Goal: Find contact information: Find contact information

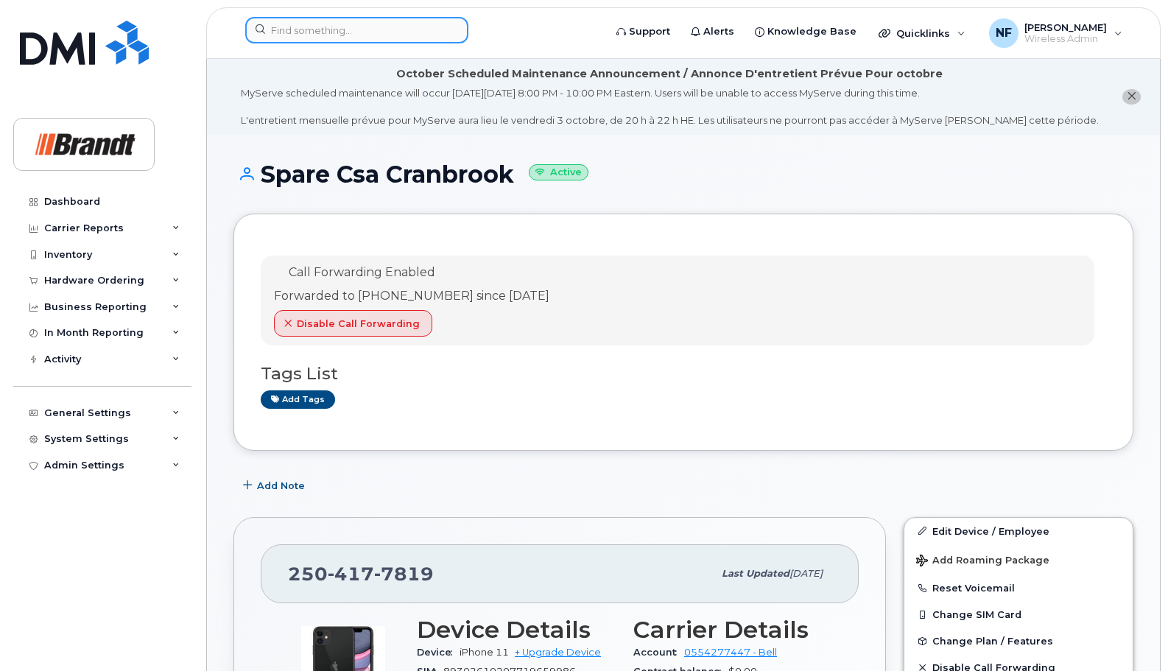
click at [337, 33] on input at bounding box center [356, 30] width 223 height 27
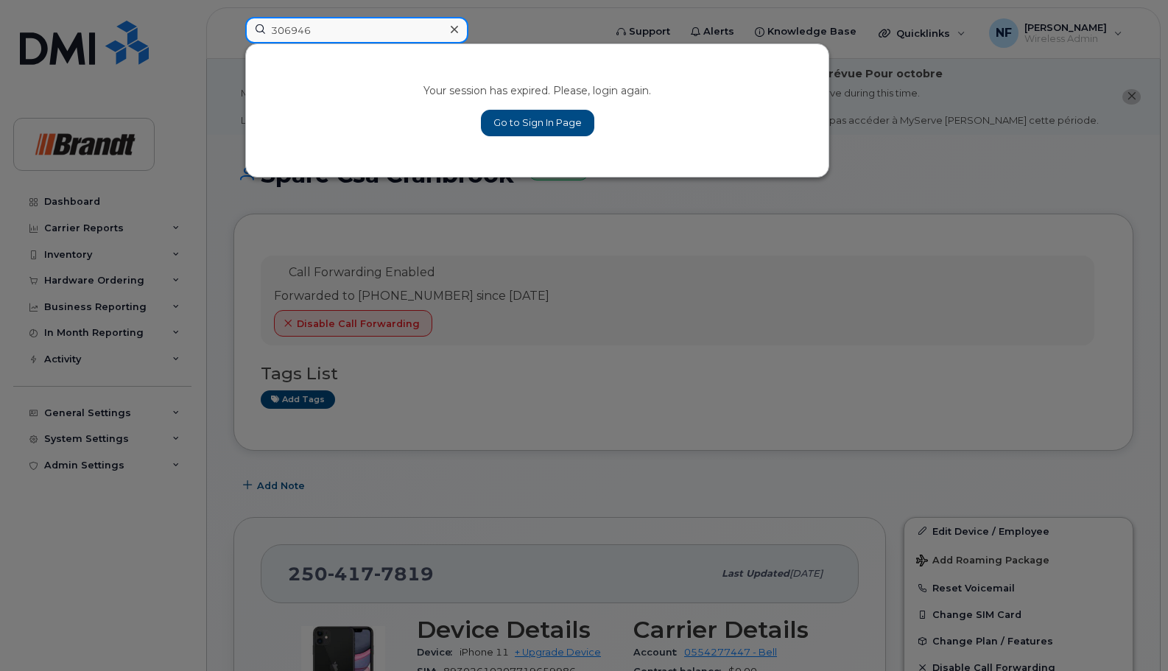
type input "306946"
click at [558, 102] on div "Your session has expired. Please, login again. Go to Sign In Page" at bounding box center [537, 110] width 582 height 133
click at [551, 123] on link "Go to Sign In Page" at bounding box center [537, 123] width 113 height 27
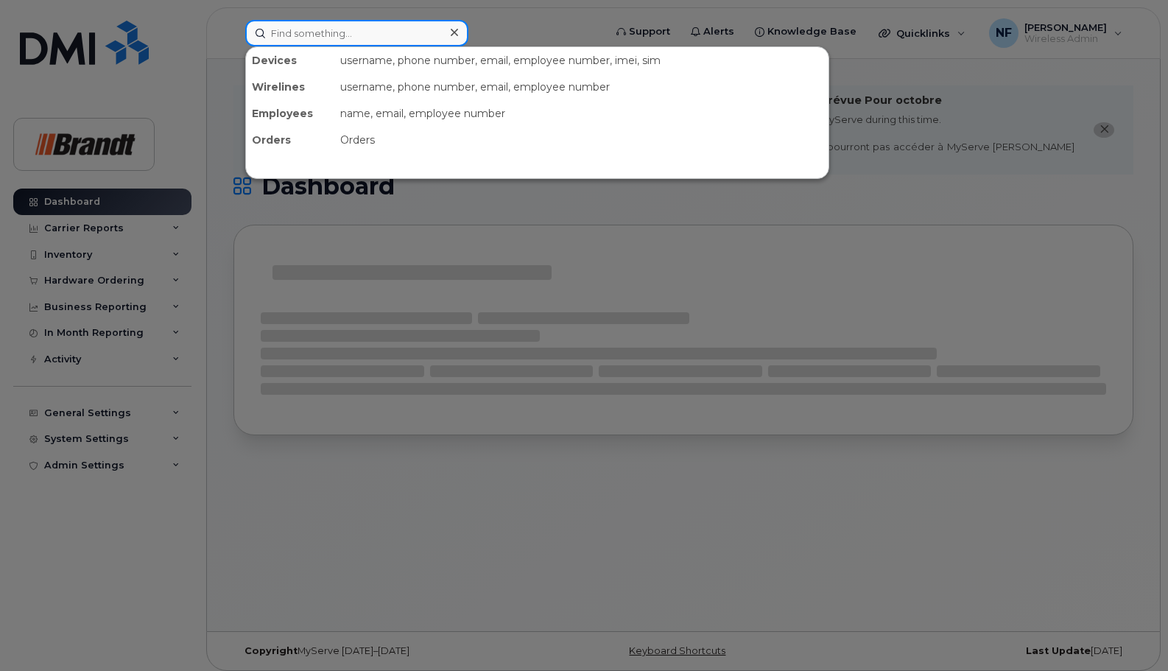
click at [384, 40] on input at bounding box center [356, 33] width 223 height 27
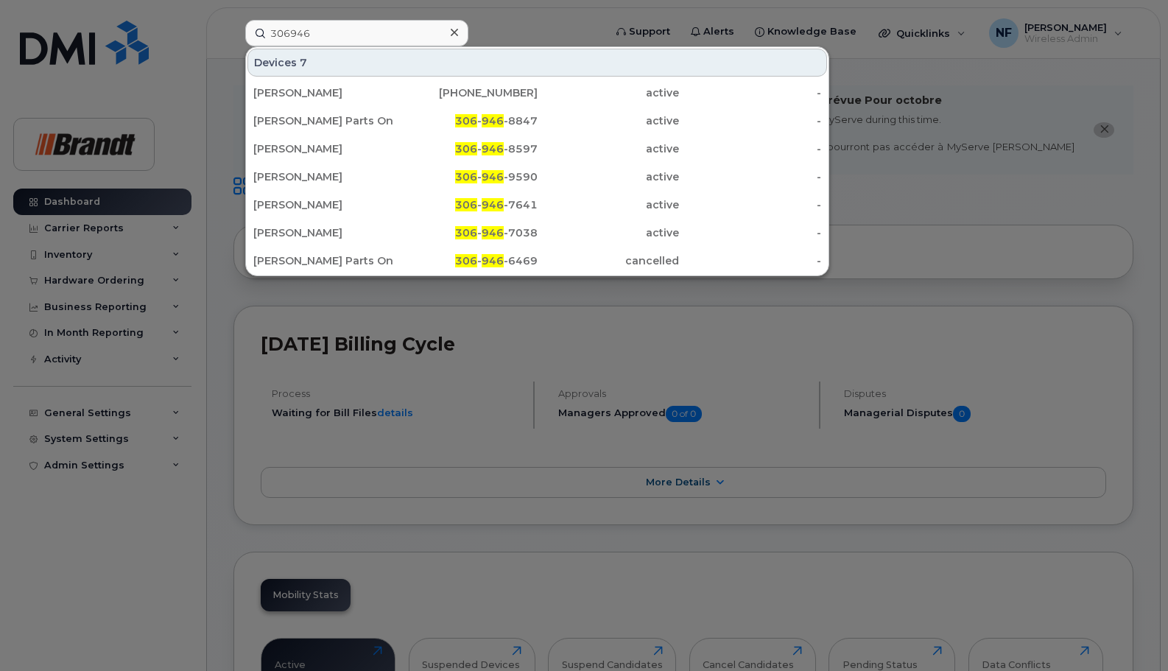
click at [452, 15] on div at bounding box center [584, 335] width 1168 height 671
click at [451, 29] on div "306946" at bounding box center [356, 33] width 223 height 27
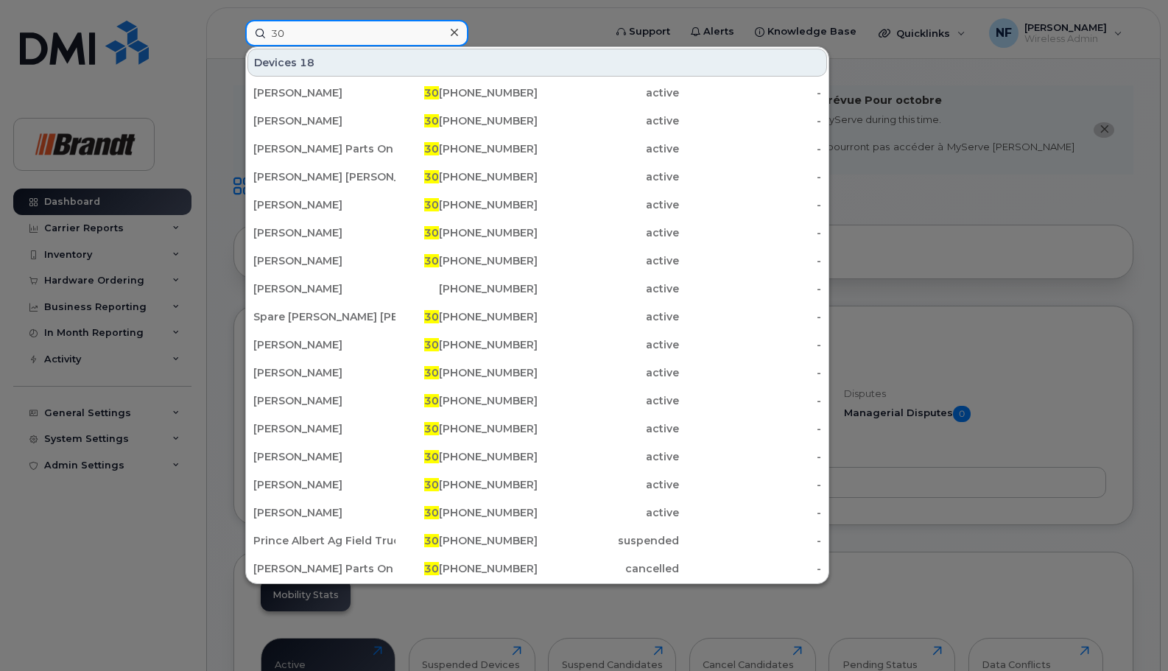
type input "3"
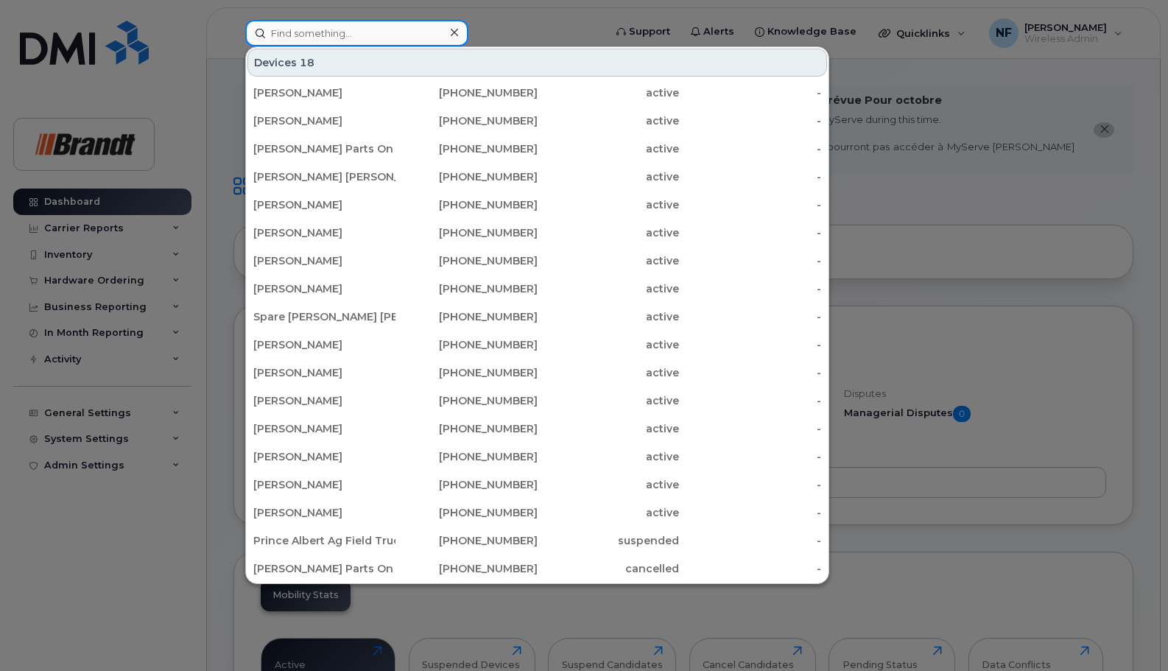
paste input "306-940-6475"
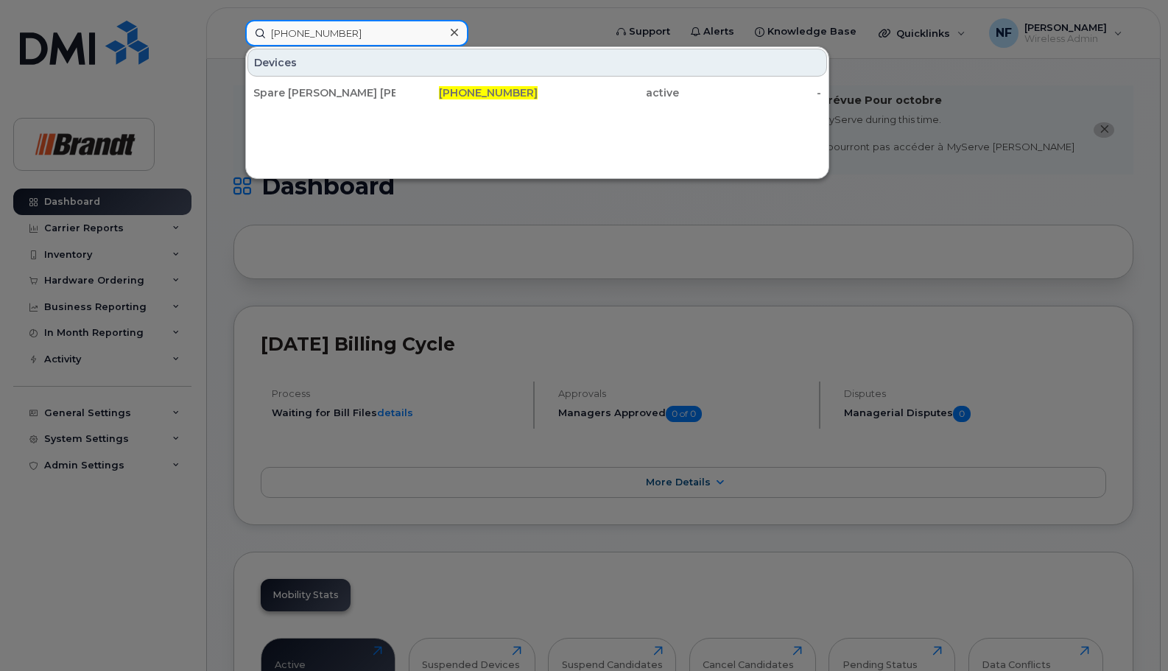
type input "306-940-6475"
click at [408, 82] on div "306-940-6475" at bounding box center [466, 93] width 142 height 27
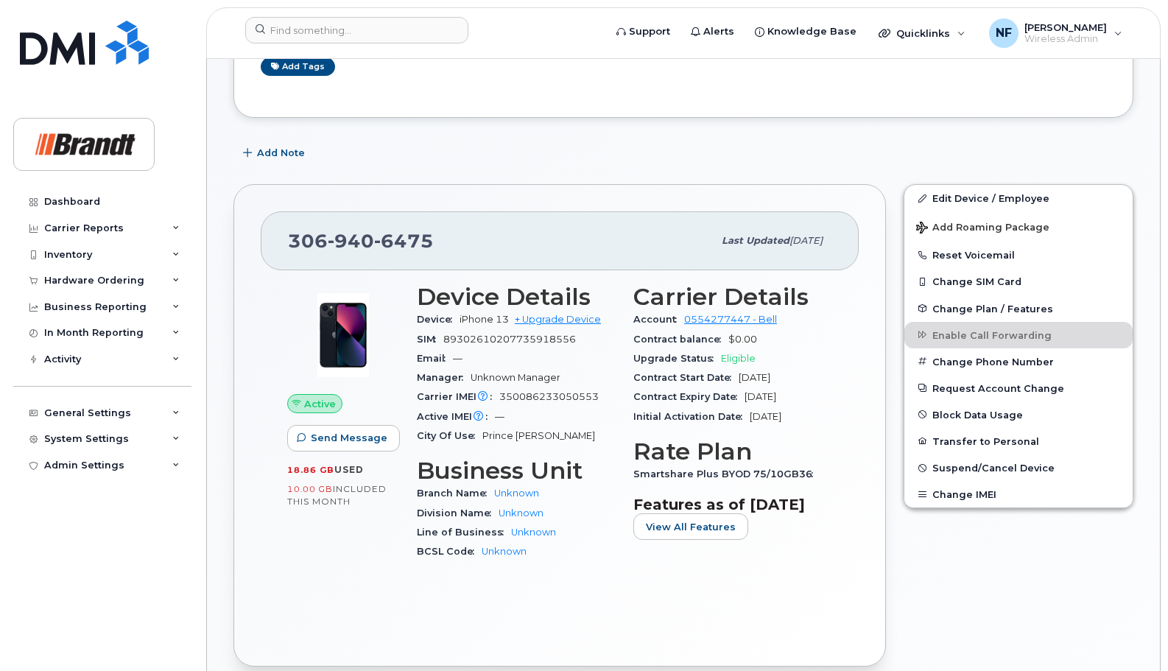
scroll to position [317, 0]
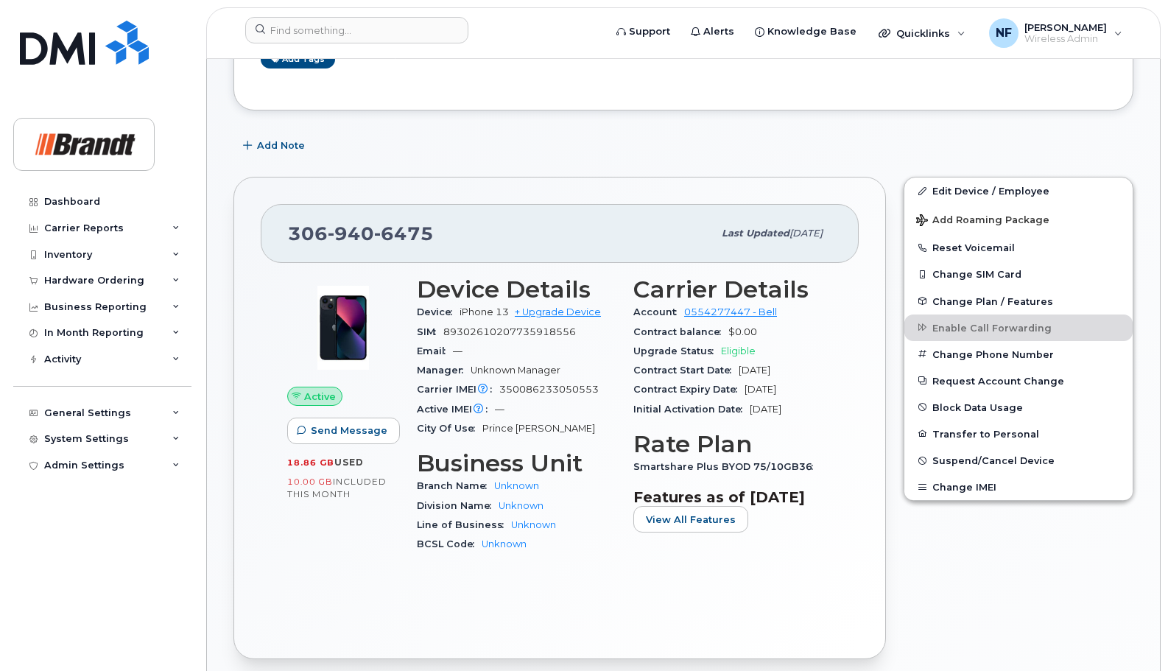
click at [586, 387] on span "350086233050553" at bounding box center [548, 389] width 99 height 11
copy span "350086233050553"
click at [380, 237] on span "6475" at bounding box center [404, 233] width 60 height 22
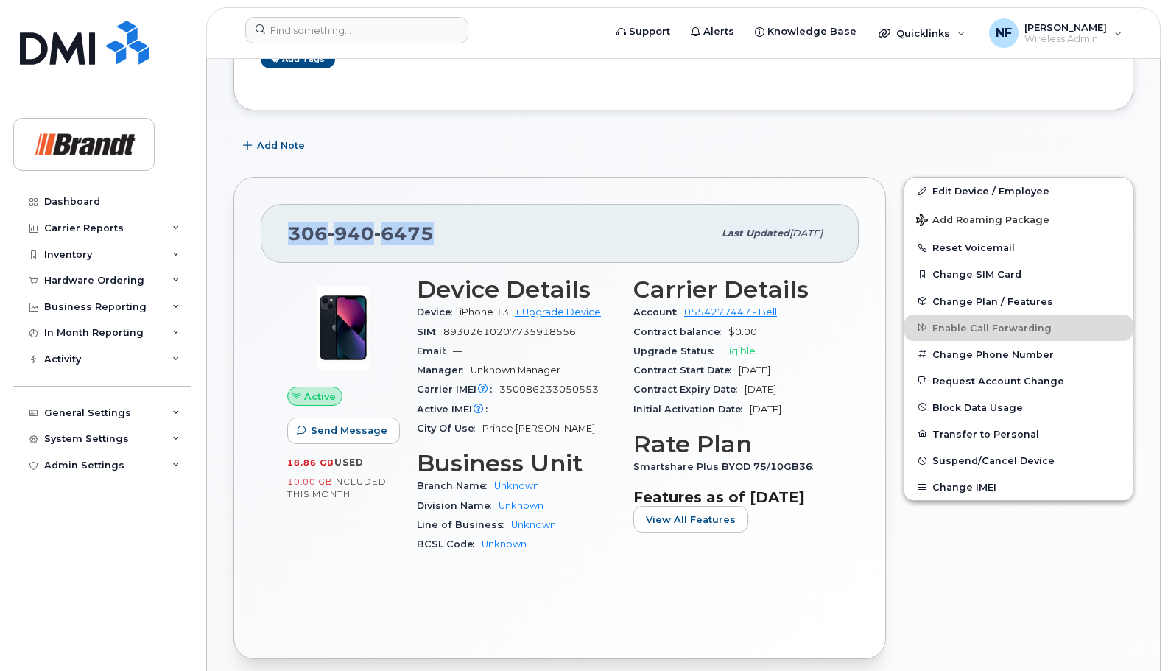
copy span "306 940 6475"
